Goal: Task Accomplishment & Management: Use online tool/utility

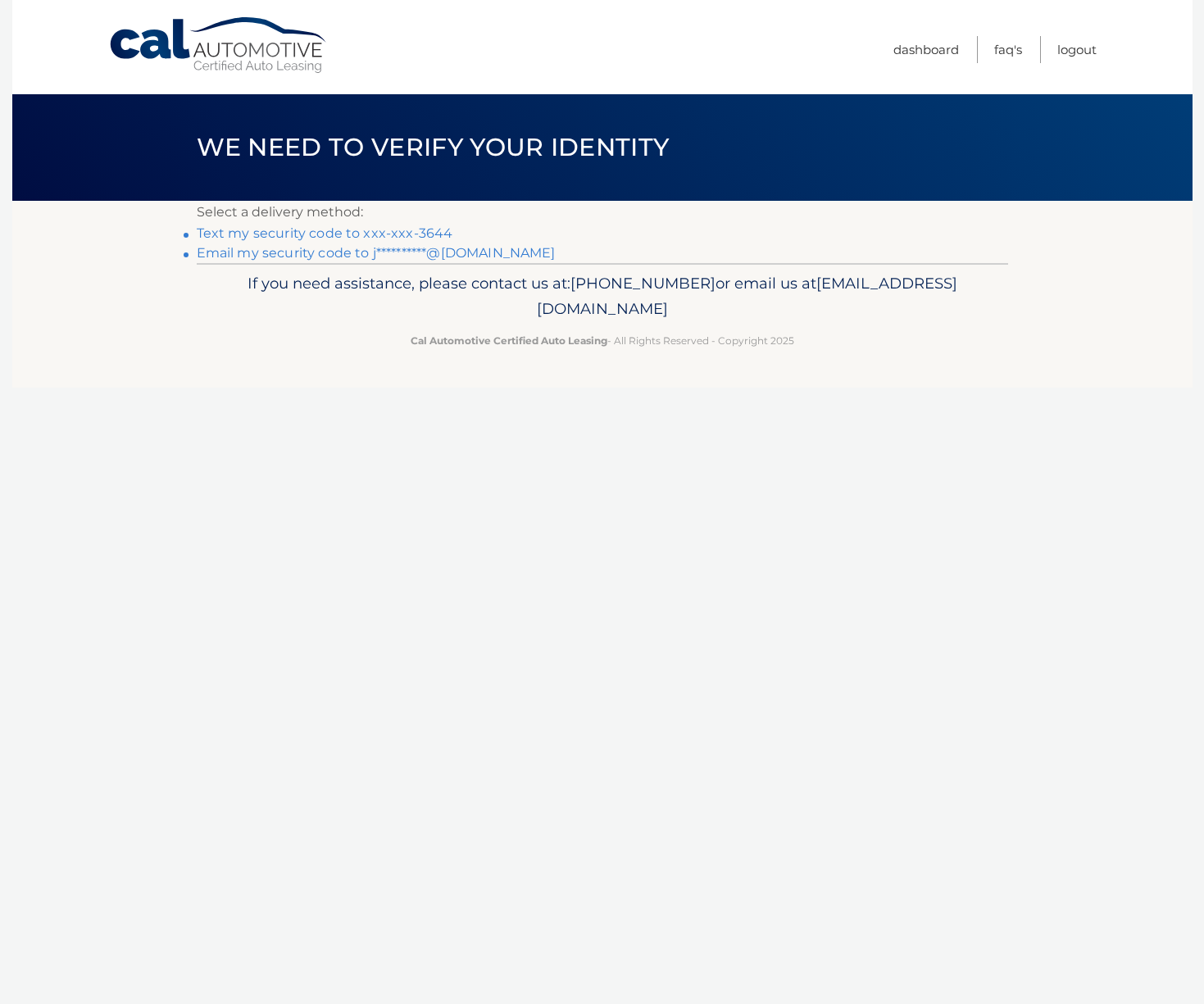
scroll to position [111, 0]
click at [377, 231] on link "Text my security code to xxx-xxx-3644" at bounding box center [325, 232] width 257 height 16
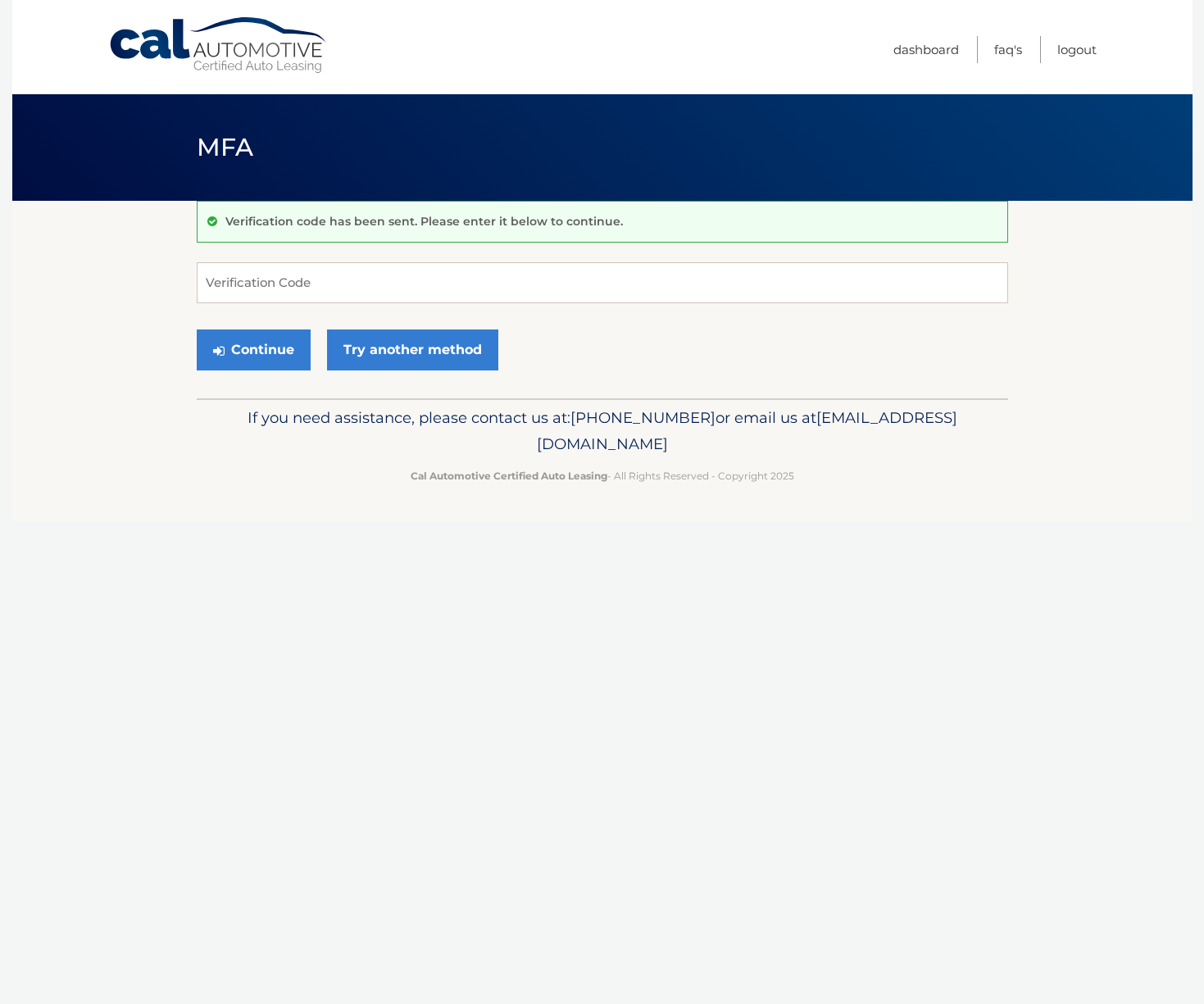
scroll to position [111, 0]
click at [376, 221] on p "Verification code has been sent. Please enter it below to continue." at bounding box center [424, 221] width 397 height 15
click at [318, 276] on input "Verification Code" at bounding box center [602, 283] width 811 height 41
paste input "406028"
type input "406028"
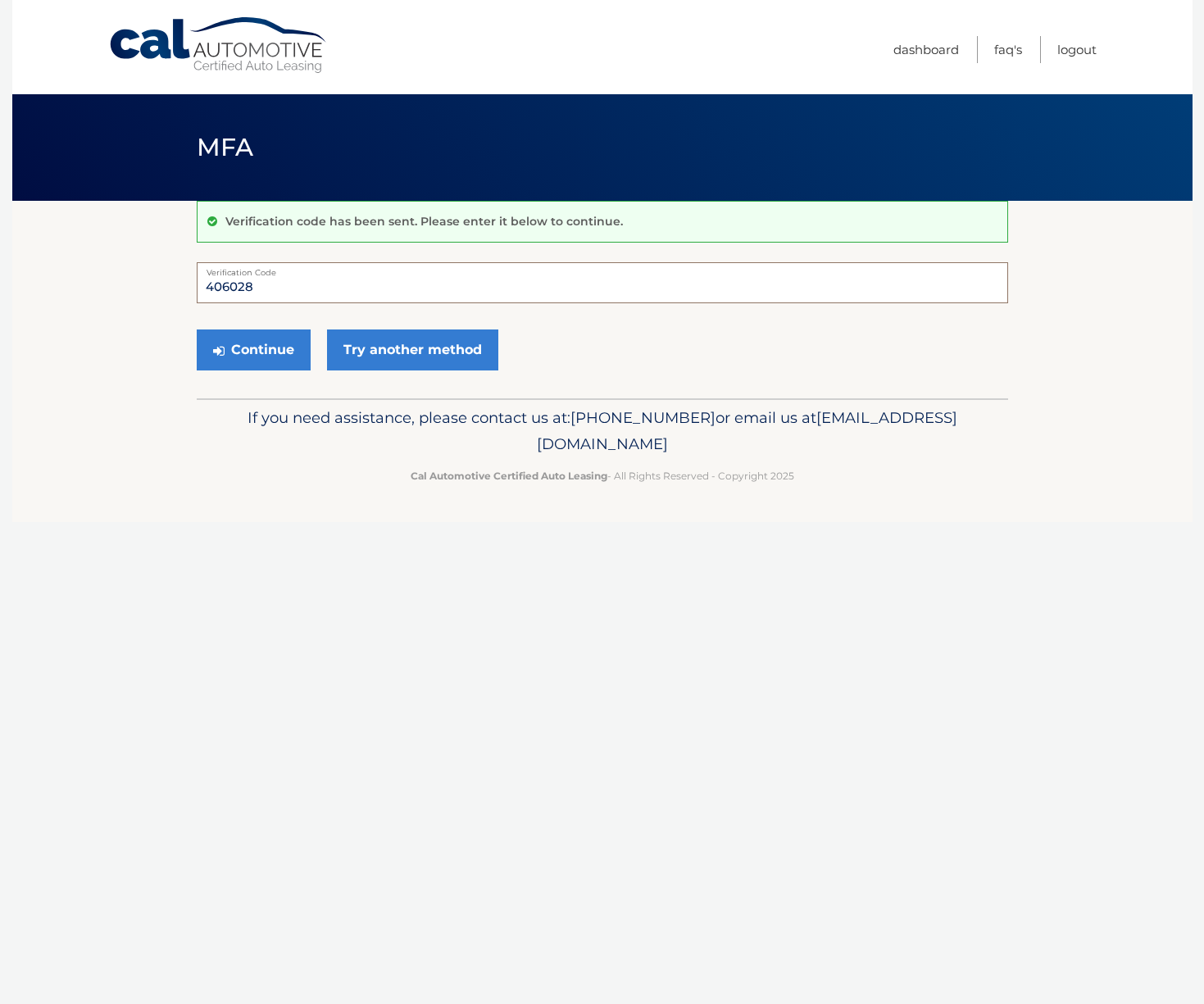
click at [197, 329] on button "Continue" at bounding box center [253, 350] width 114 height 41
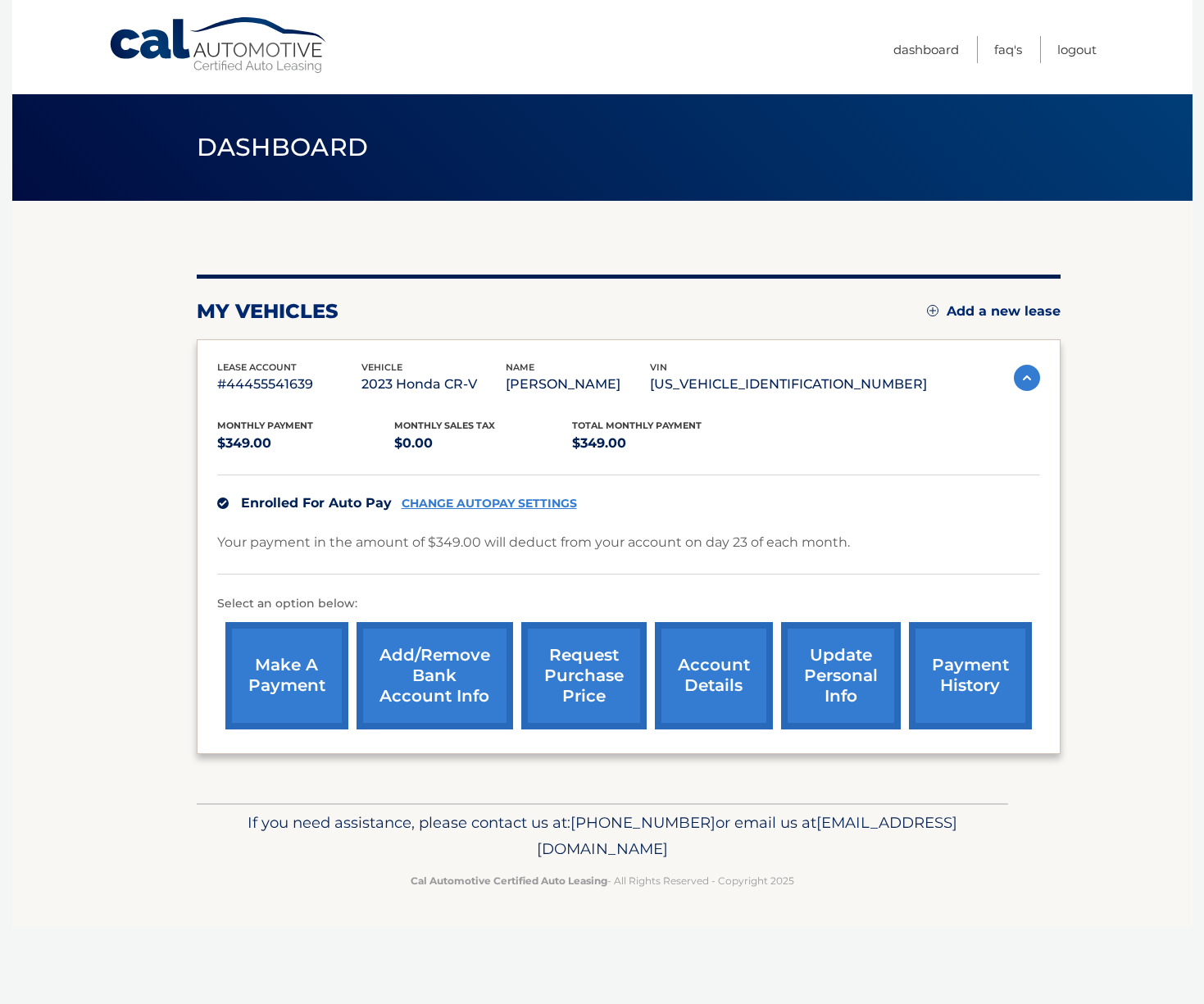
scroll to position [111, 0]
click at [605, 685] on link "request purchase price" at bounding box center [584, 676] width 125 height 107
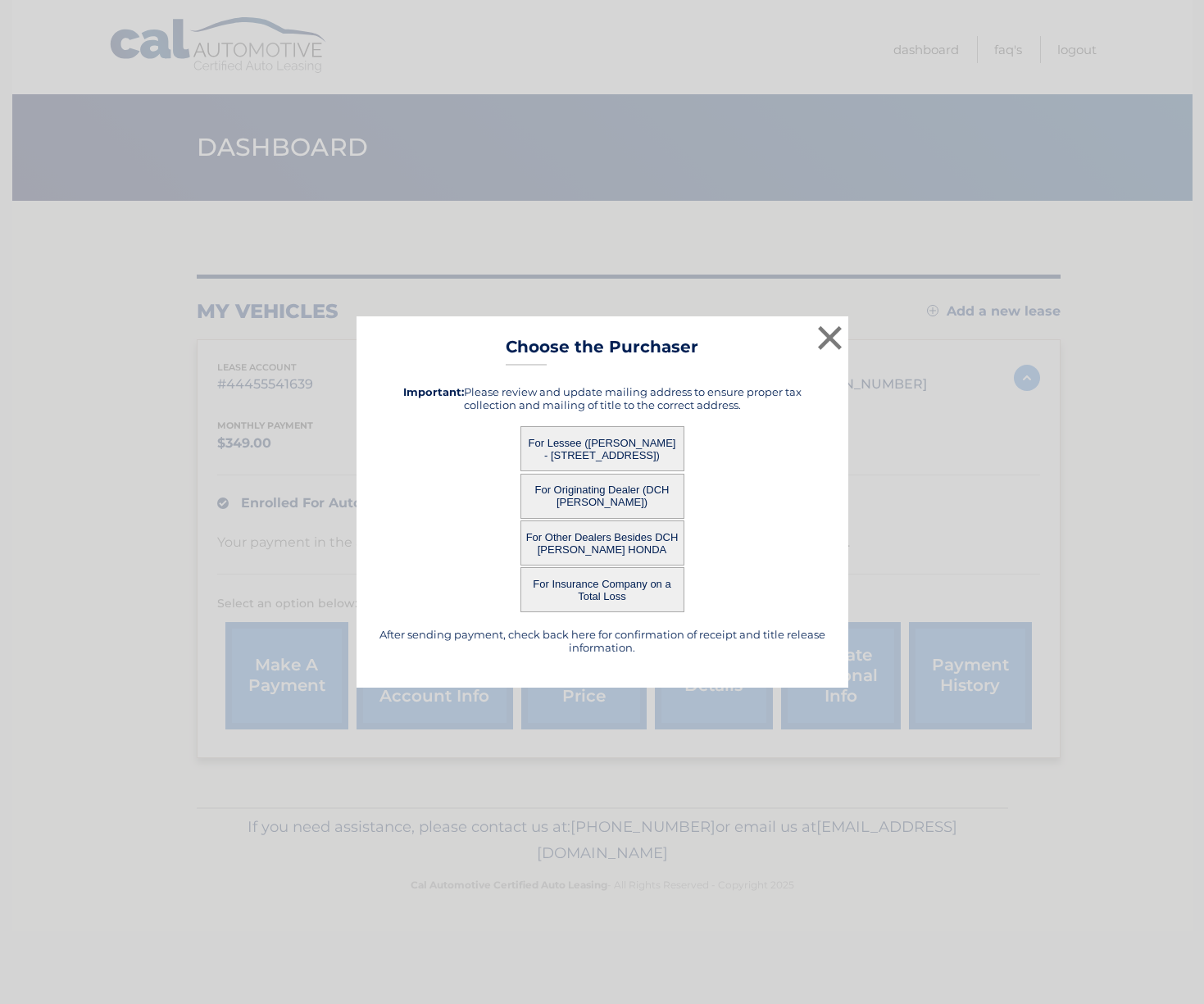
click at [625, 437] on button "For Lessee (JEFFREY LEVINE - 211 MONMOUTH AVE, , ATLANTIC HIGHLANDS, NJ 07716)" at bounding box center [602, 449] width 164 height 45
click at [621, 438] on button "For Lessee (JEFFREY LEVINE - 211 MONMOUTH AVE, , ATLANTIC HIGHLANDS, NJ 07716)" at bounding box center [602, 449] width 164 height 45
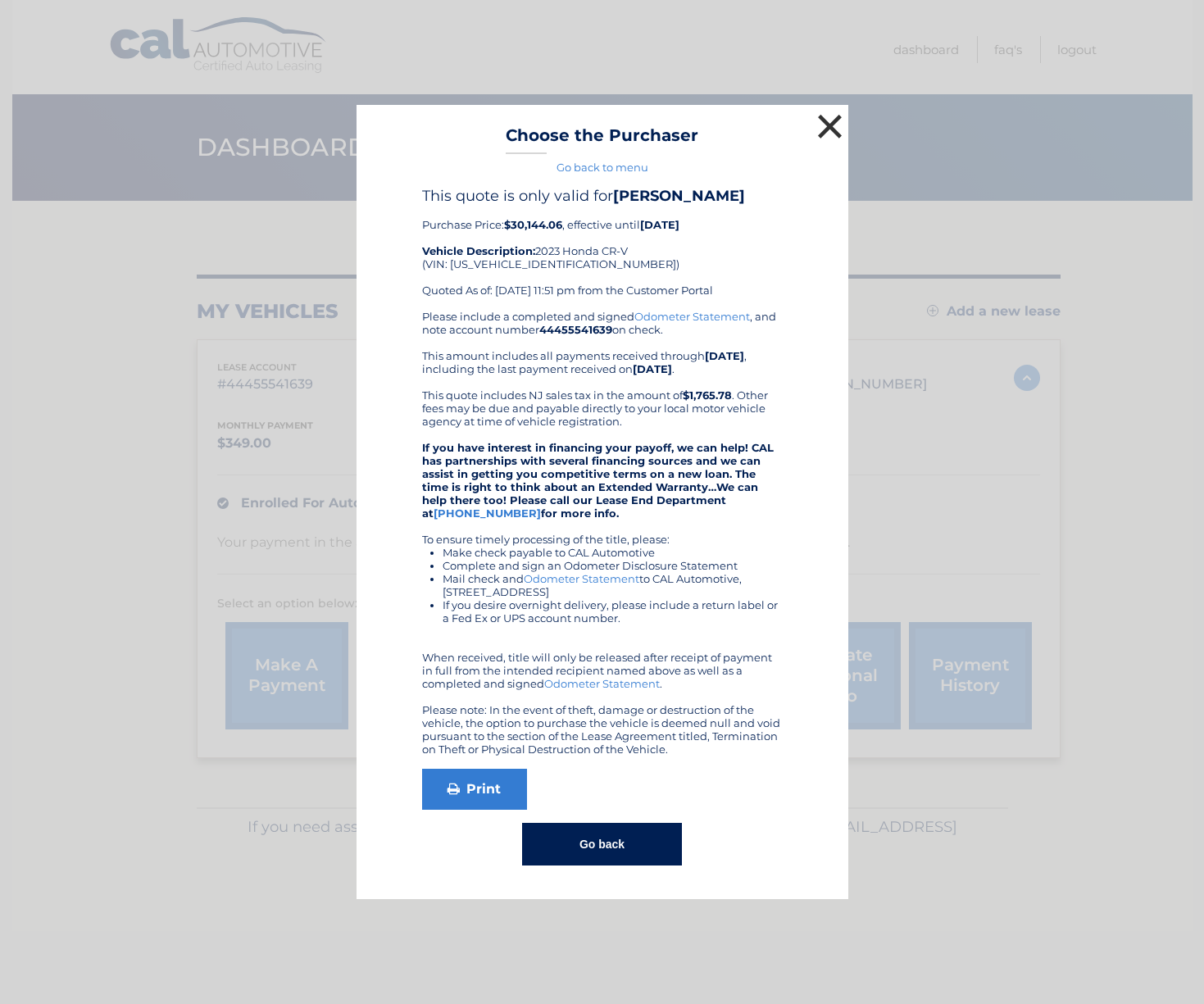
click at [832, 110] on button "×" at bounding box center [830, 126] width 33 height 33
